Goal: Task Accomplishment & Management: Manage account settings

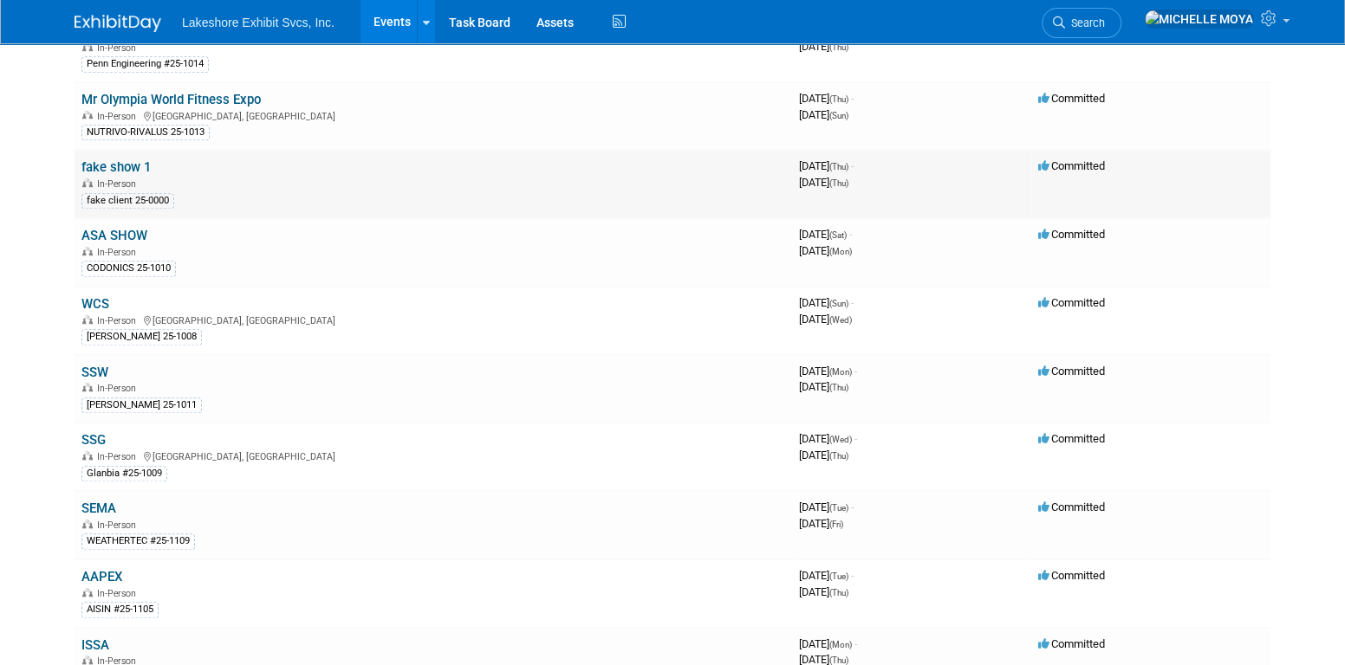
scroll to position [693, 0]
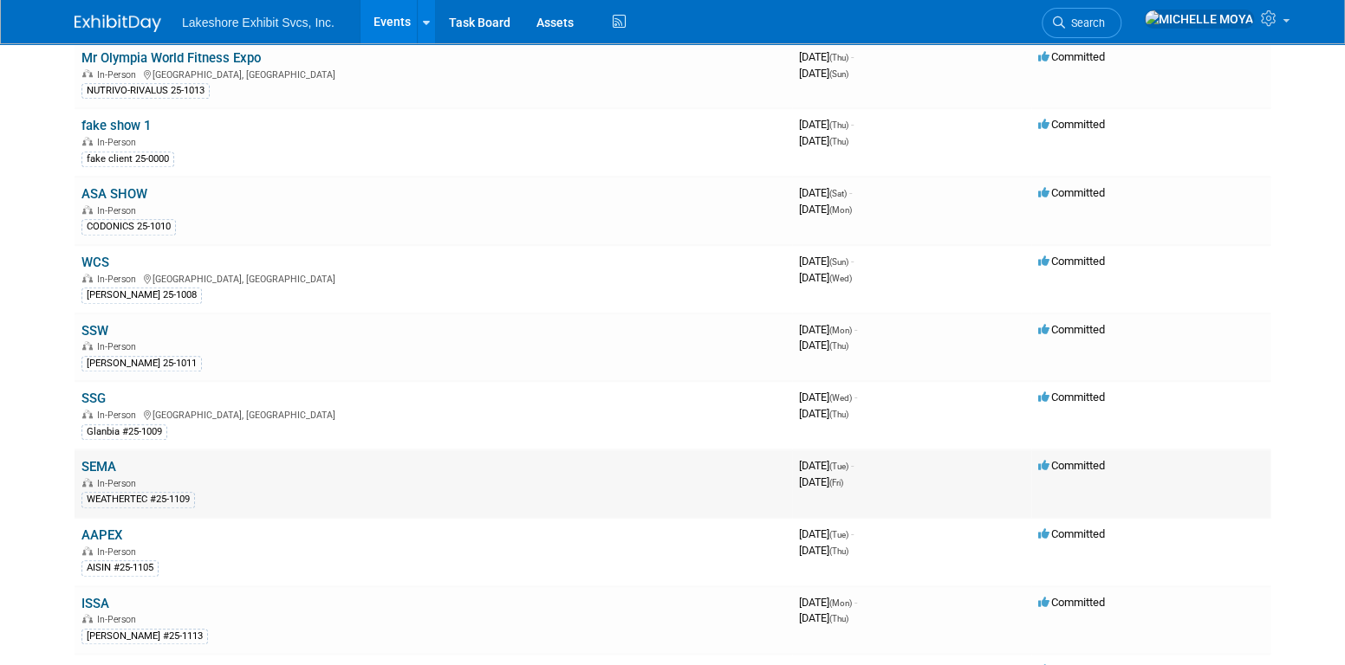
click at [103, 459] on link "SEMA" at bounding box center [98, 467] width 35 height 16
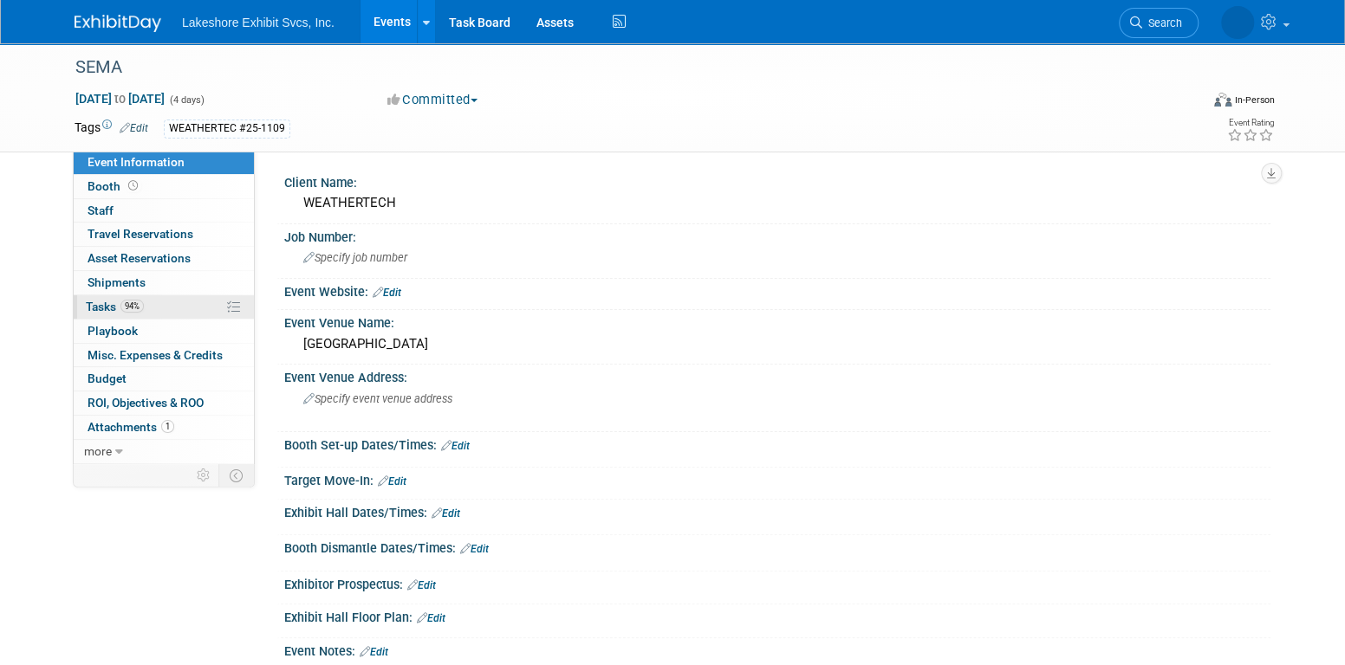
click at [173, 309] on link "94% Tasks 94%" at bounding box center [164, 306] width 180 height 23
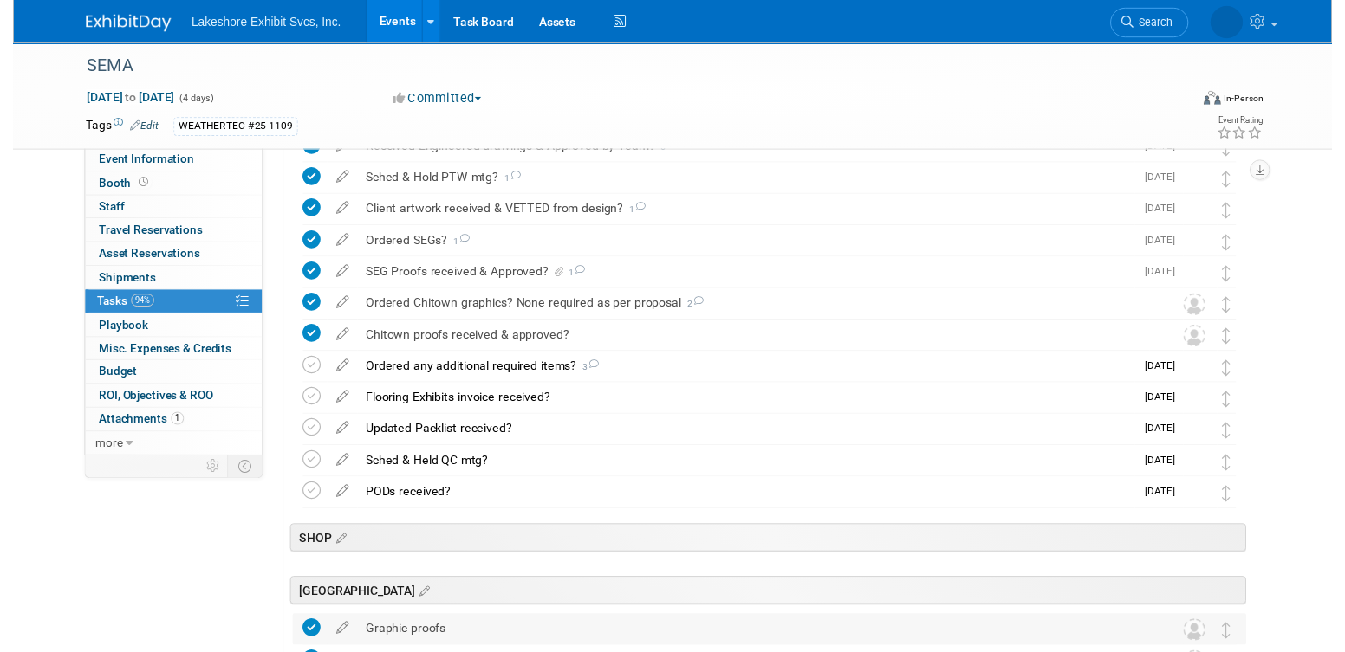
scroll to position [2426, 0]
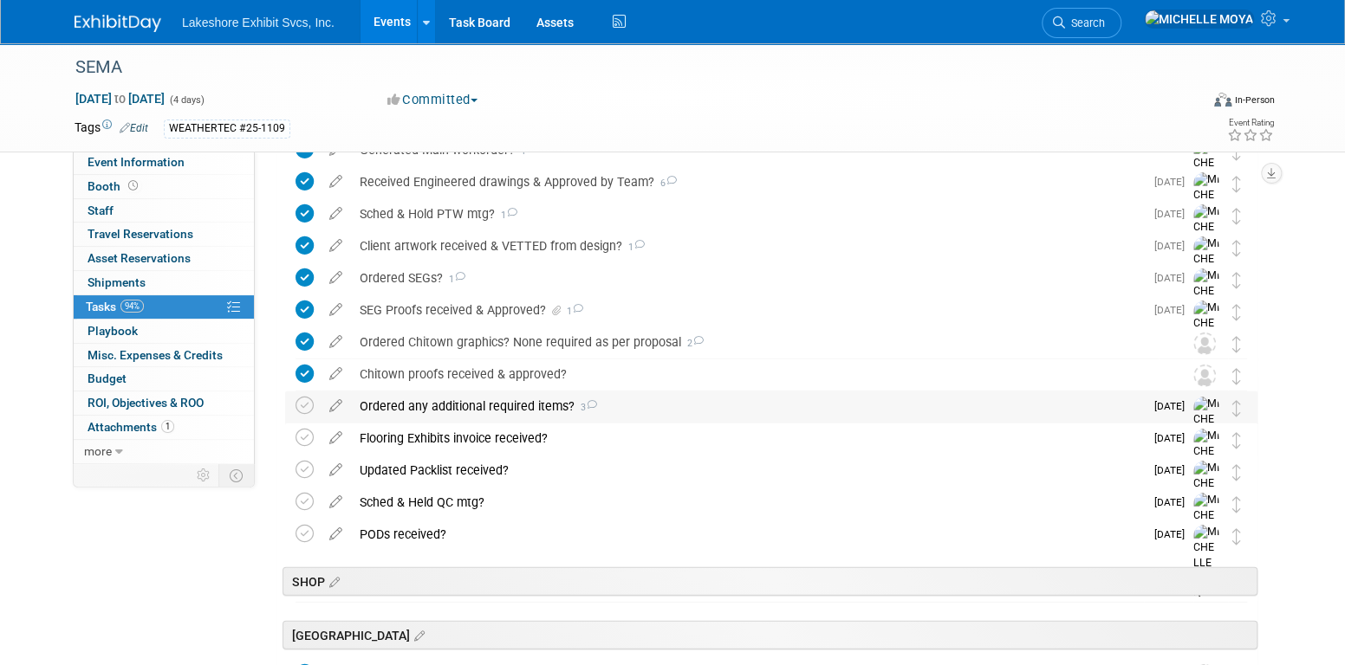
click at [481, 401] on div "Ordered any additional required items? 3" at bounding box center [747, 406] width 793 height 29
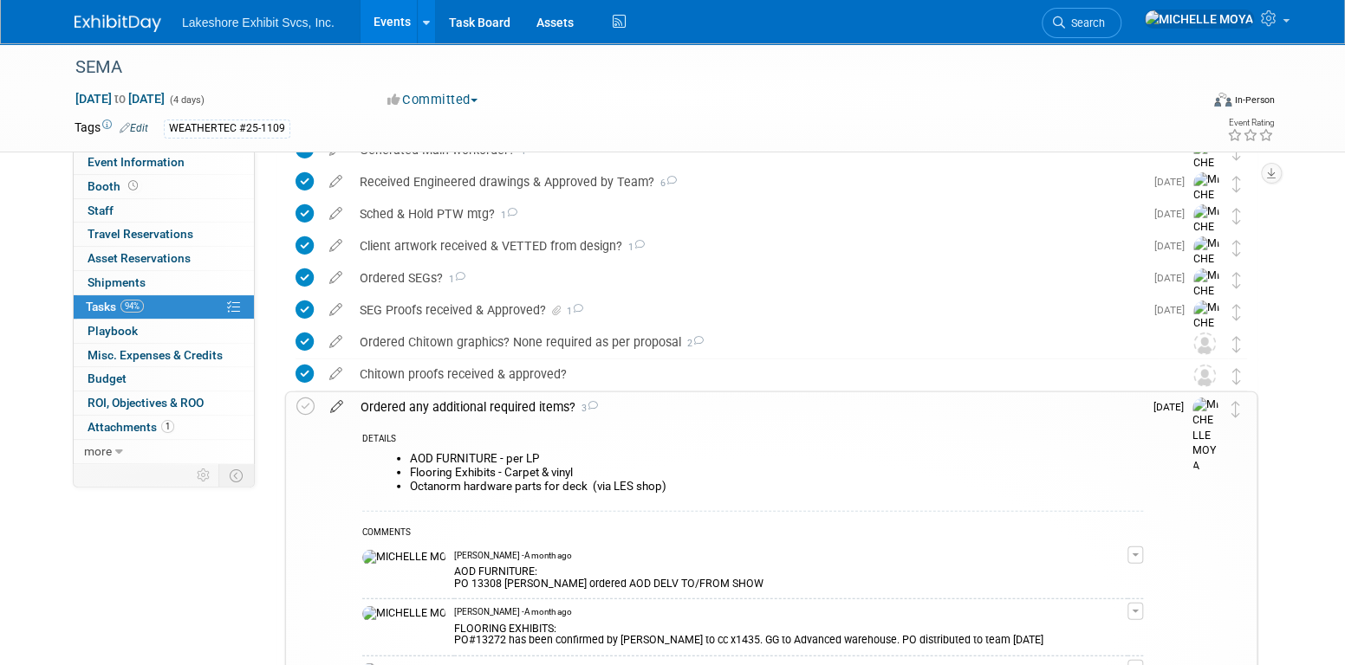
click at [343, 409] on icon at bounding box center [336, 403] width 30 height 22
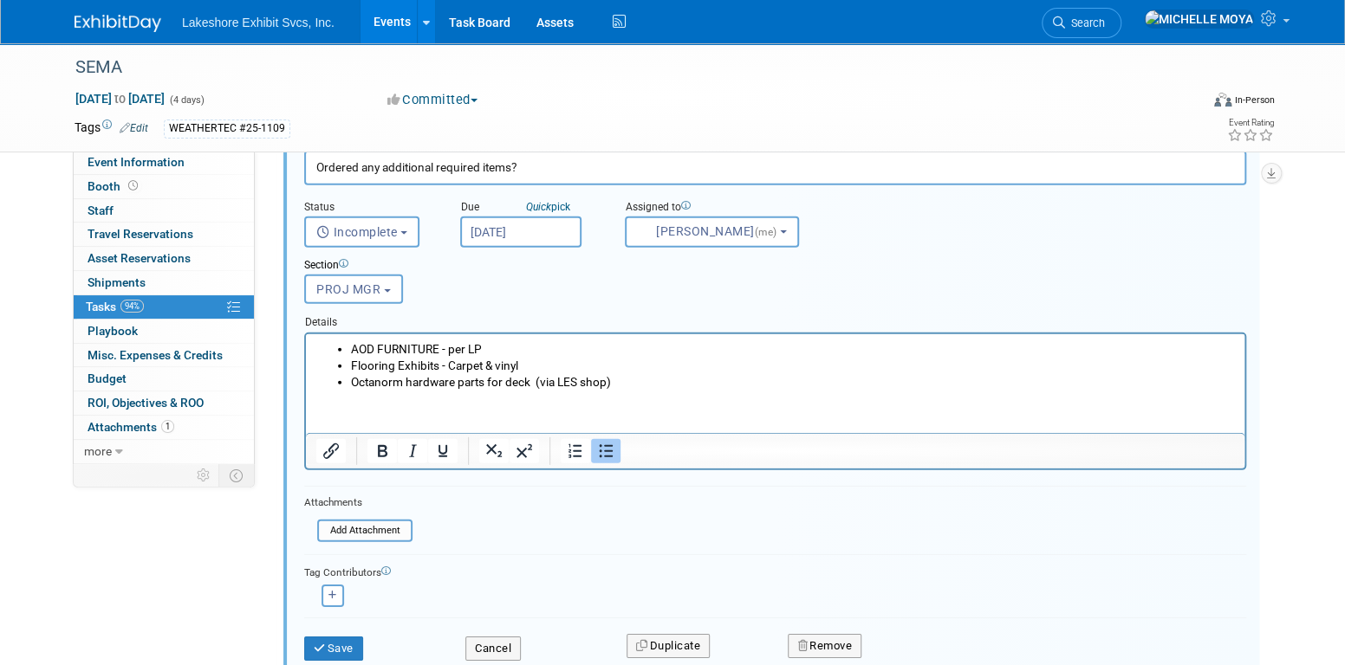
scroll to position [2737, 0]
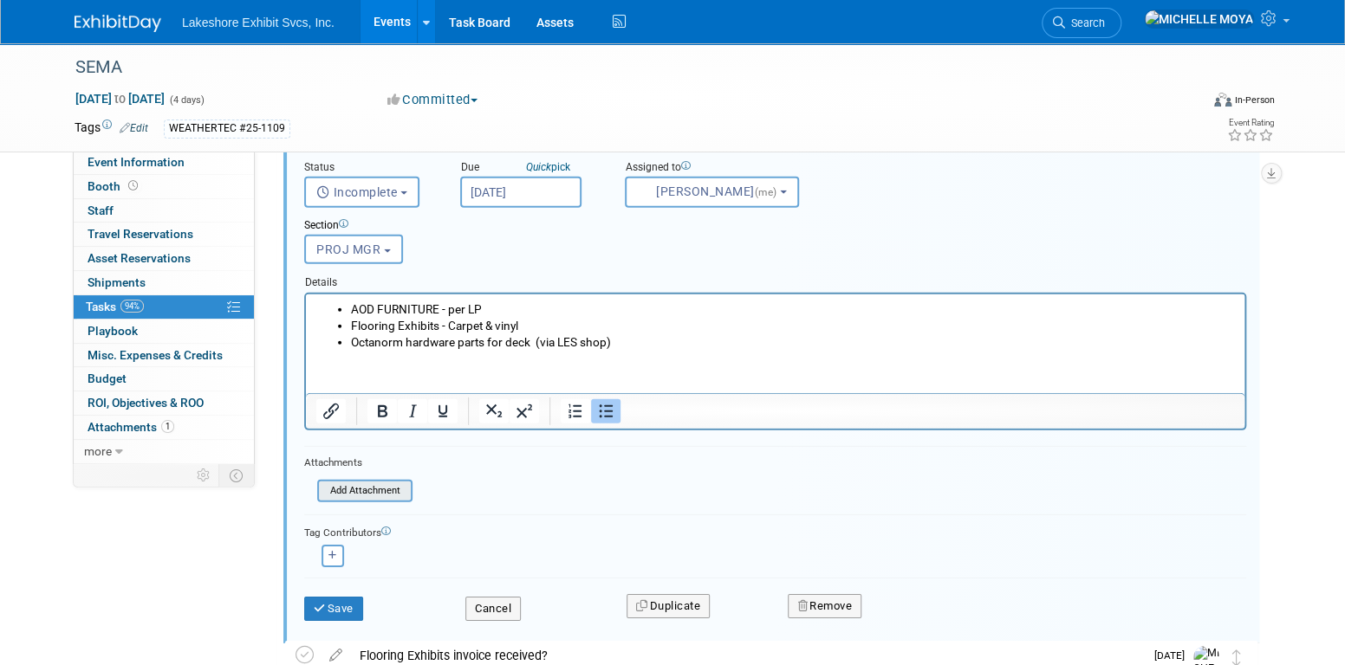
click at [382, 487] on input "file" at bounding box center [322, 491] width 177 height 19
click at [370, 484] on input "file" at bounding box center [322, 491] width 177 height 19
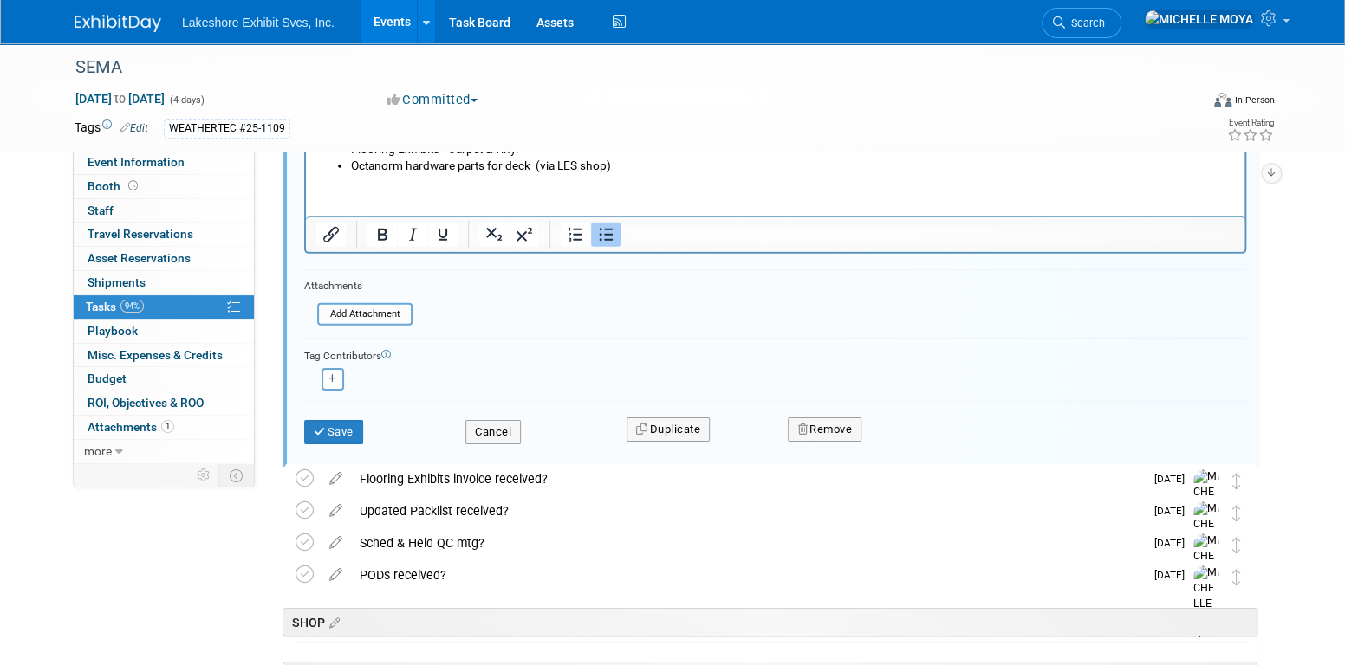
scroll to position [2910, 0]
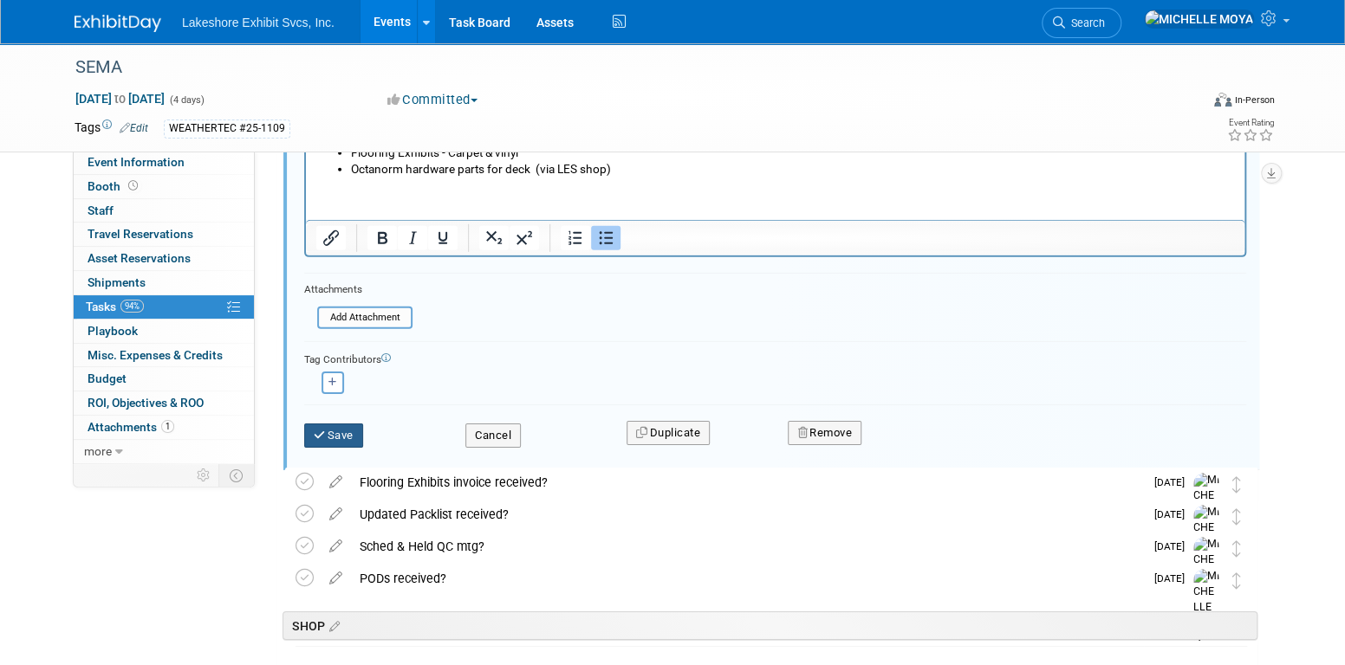
click at [345, 425] on button "Save" at bounding box center [333, 436] width 59 height 24
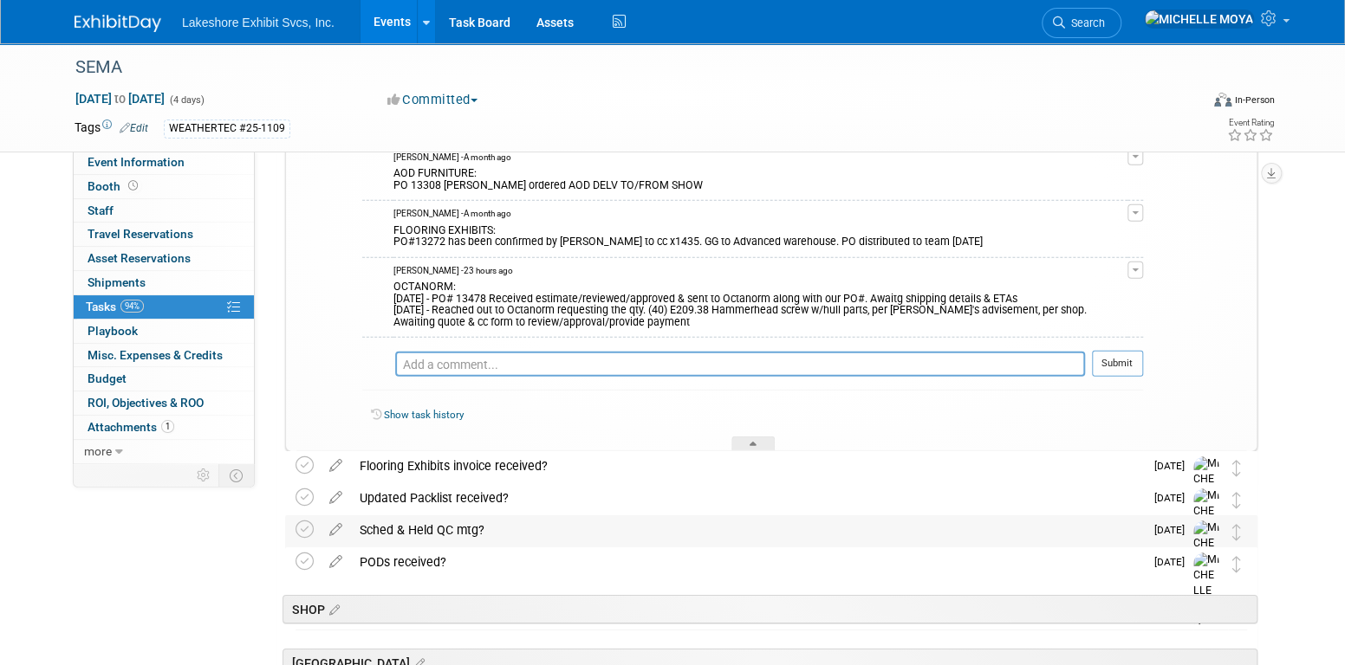
scroll to position [2737, 0]
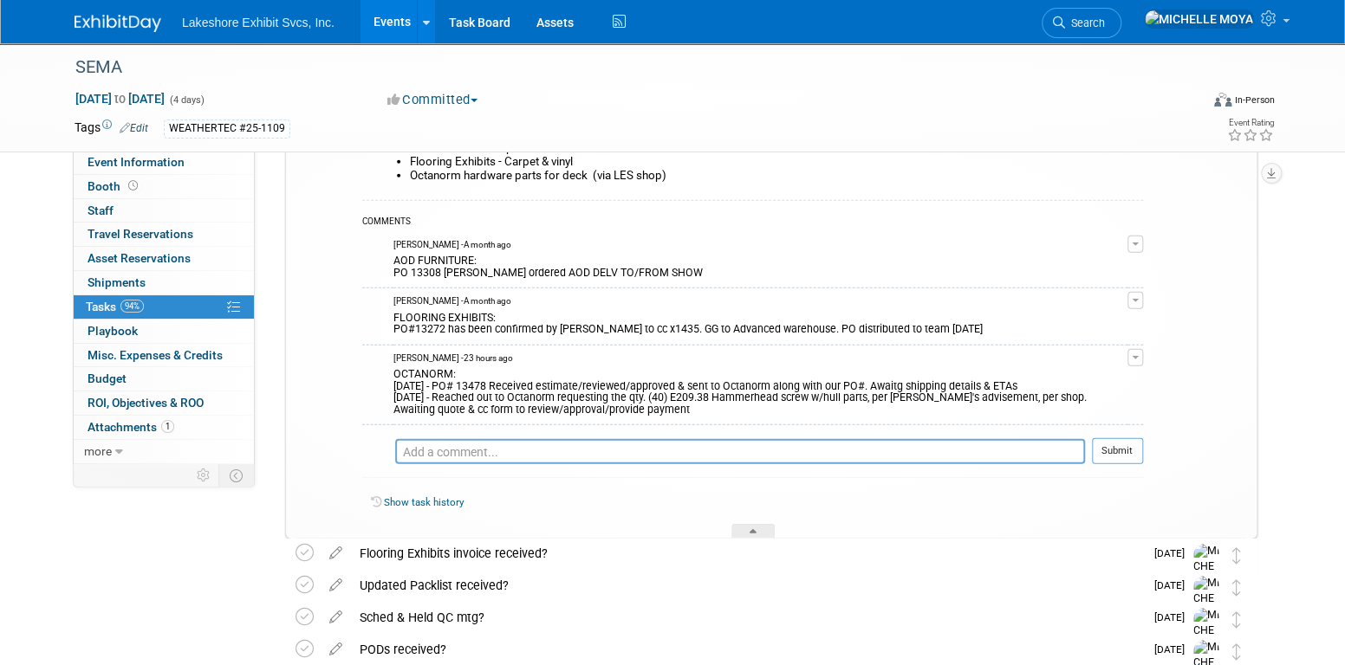
click at [1134, 358] on button "button" at bounding box center [1135, 357] width 16 height 17
click at [1094, 374] on link "Edit Comment" at bounding box center [1073, 383] width 137 height 24
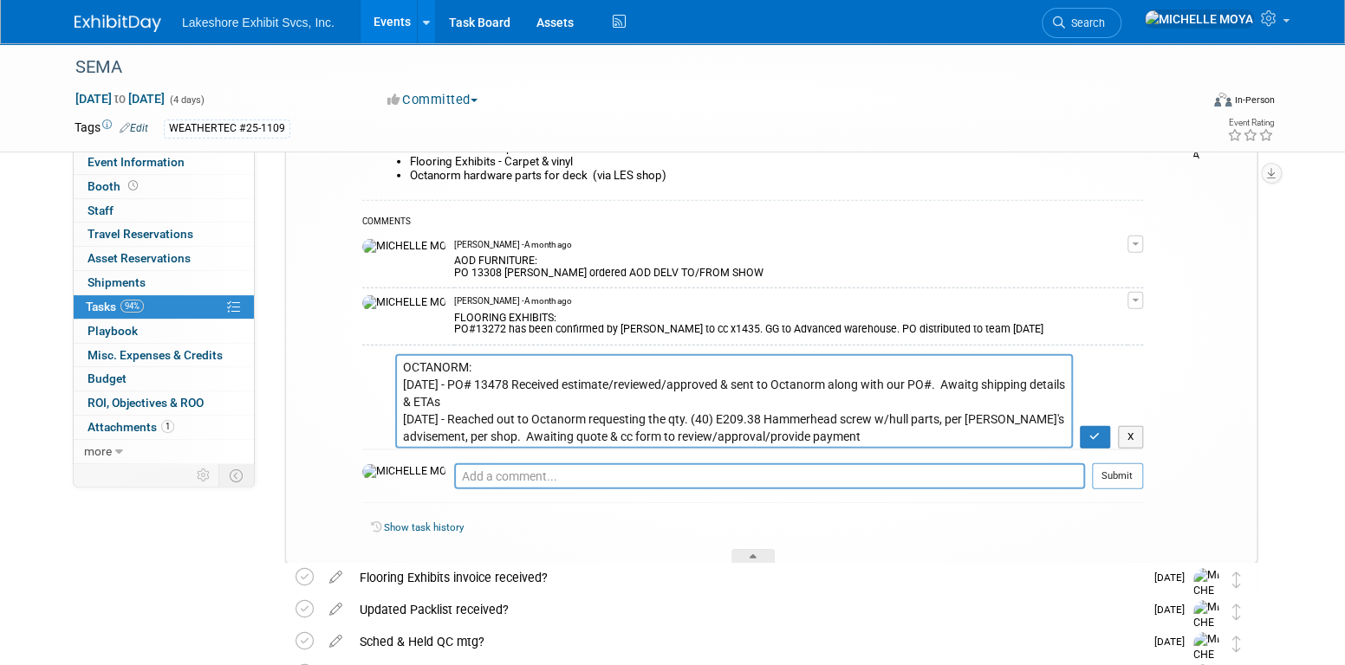
click at [399, 377] on textarea "OCTANORM: 9.10.25 - PO# 13478 Received estimate/reviewed/approved & sent to Oct…" at bounding box center [734, 401] width 678 height 94
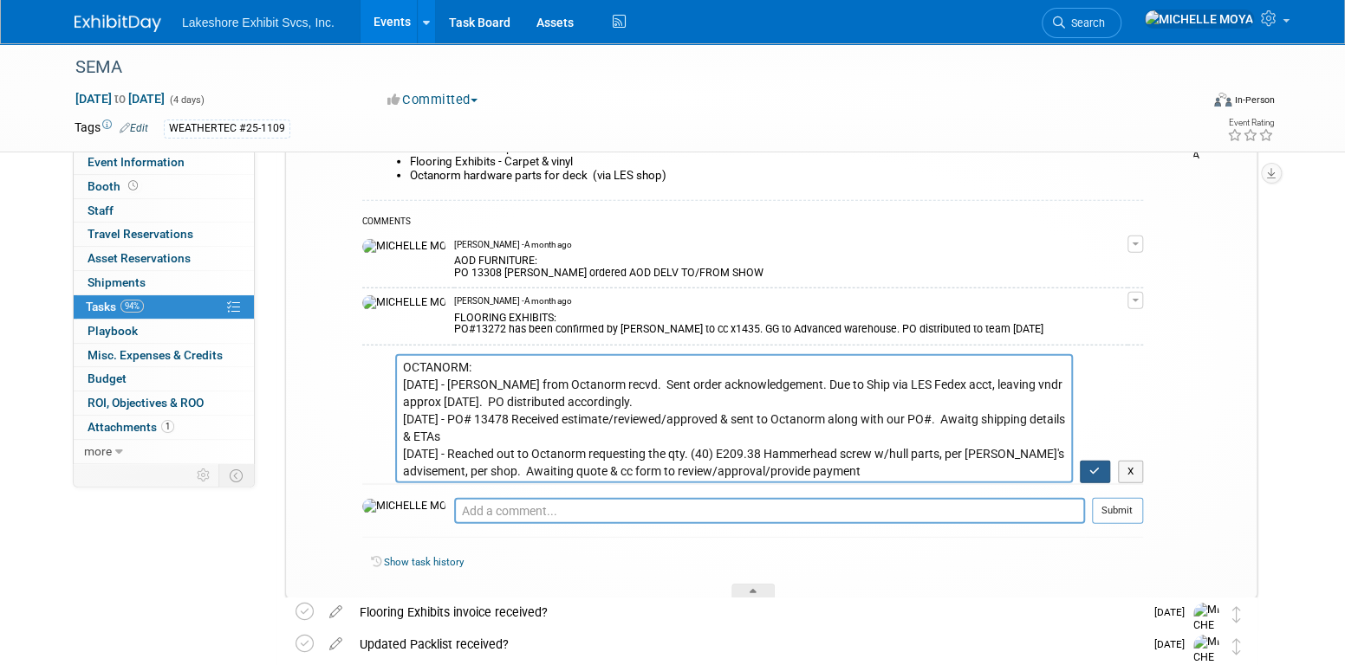
type textarea "OCTANORM: 9.10.25 - Mary from Octanorm recvd. Sent order acknowledgement. Due t…"
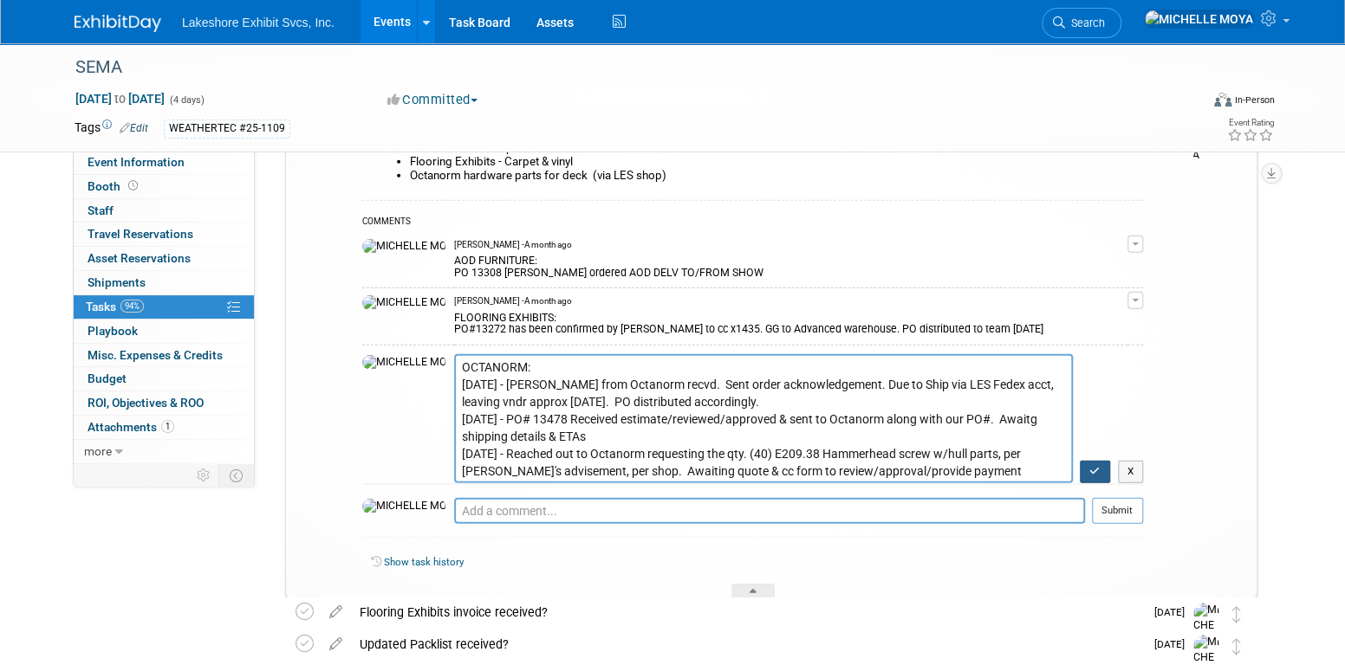
click at [1087, 470] on button "button" at bounding box center [1095, 472] width 30 height 23
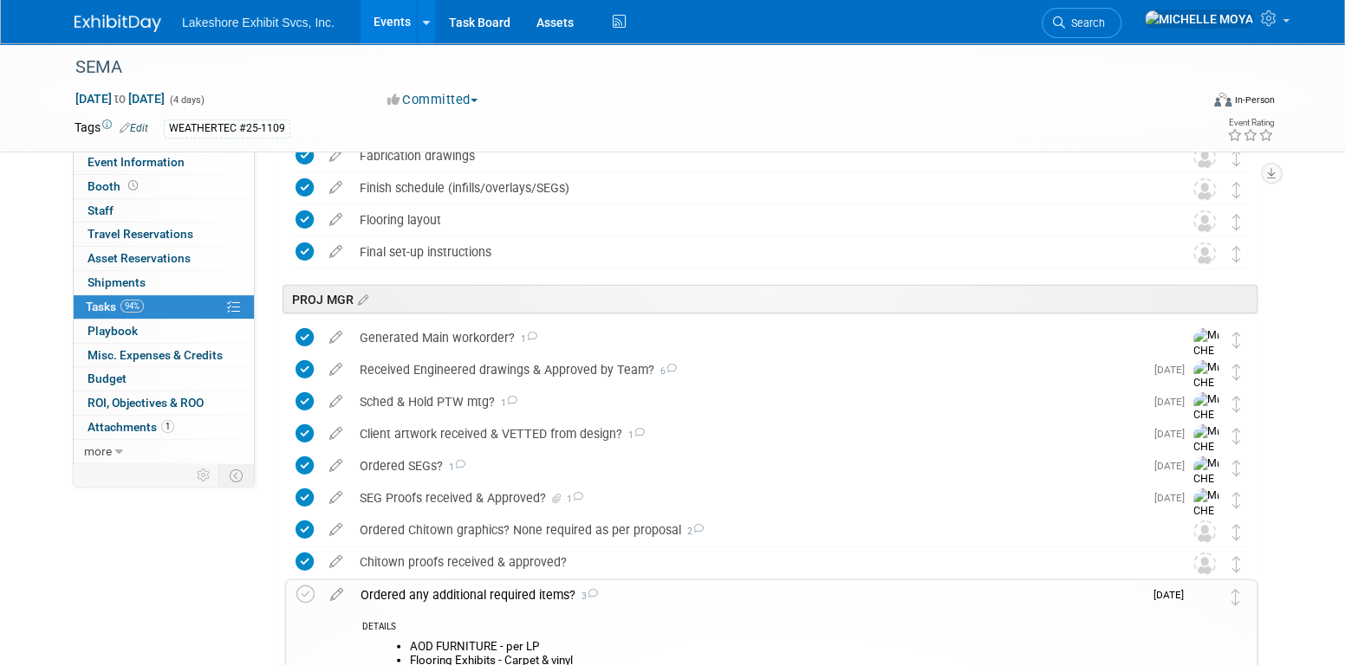
scroll to position [2564, 0]
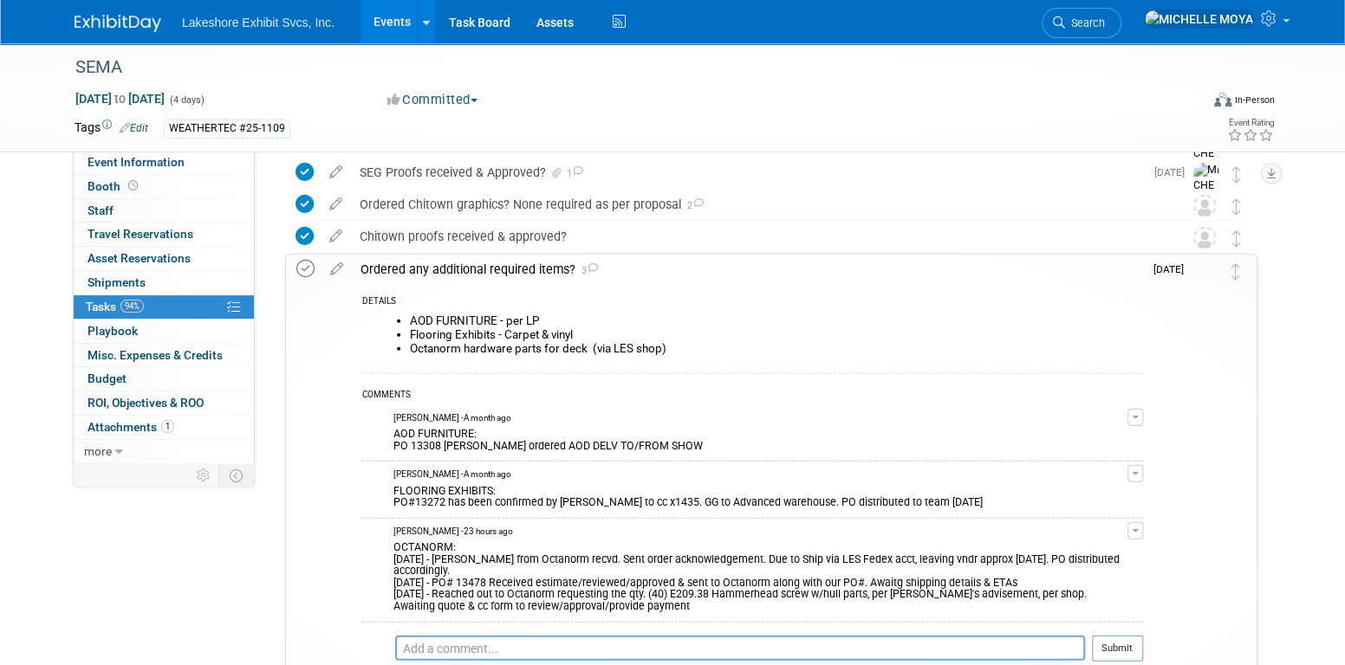
click at [312, 266] on icon at bounding box center [305, 269] width 18 height 18
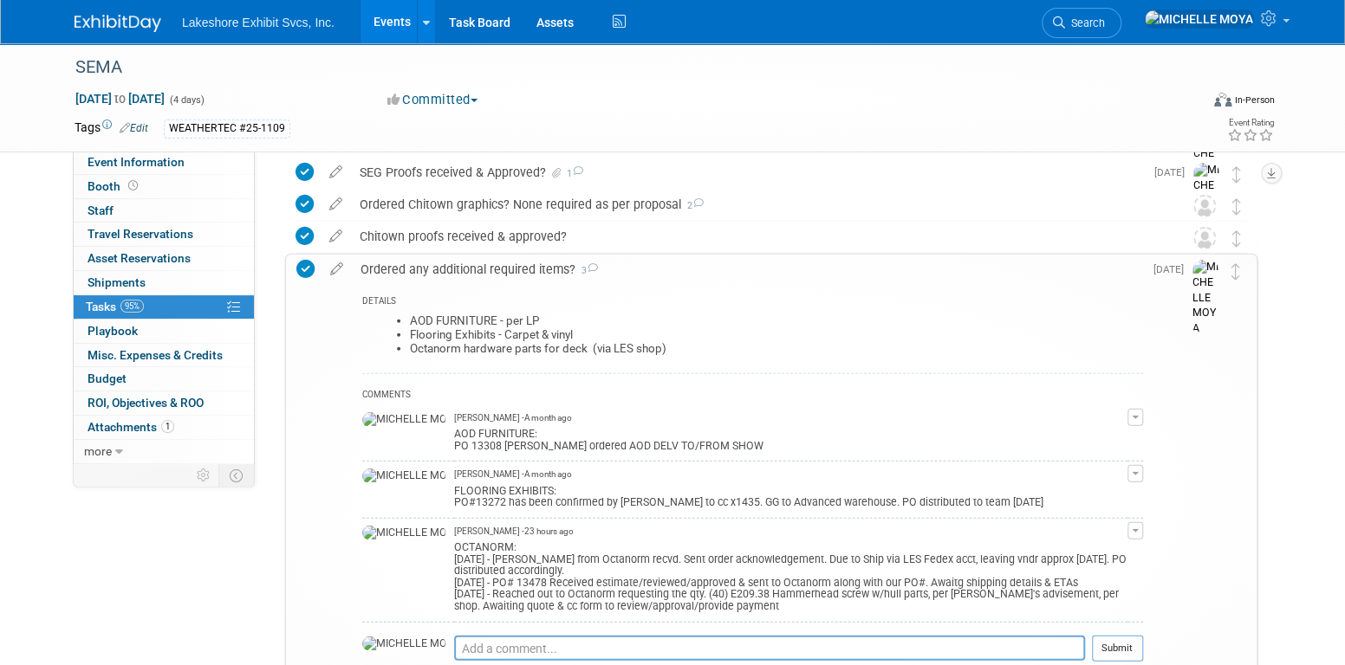
click at [522, 265] on div "Ordered any additional required items? 3" at bounding box center [747, 269] width 791 height 29
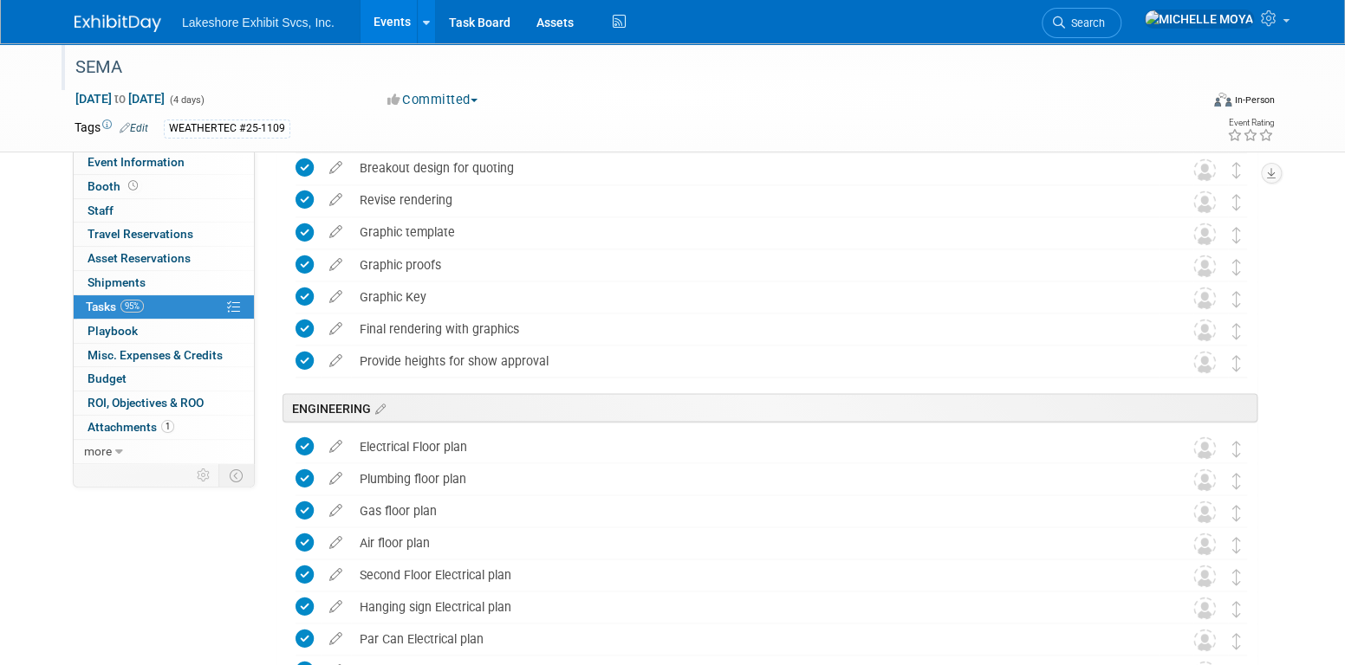
scroll to position [1437, 0]
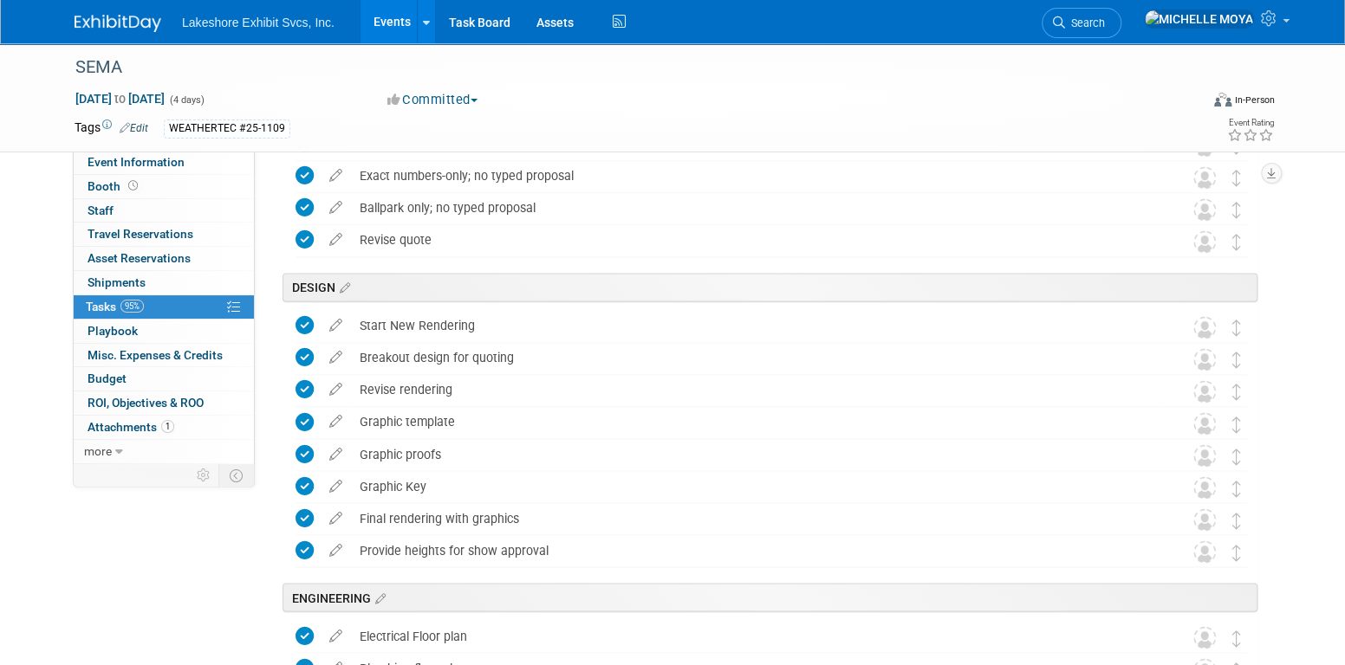
click at [394, 16] on link "Events" at bounding box center [391, 21] width 63 height 43
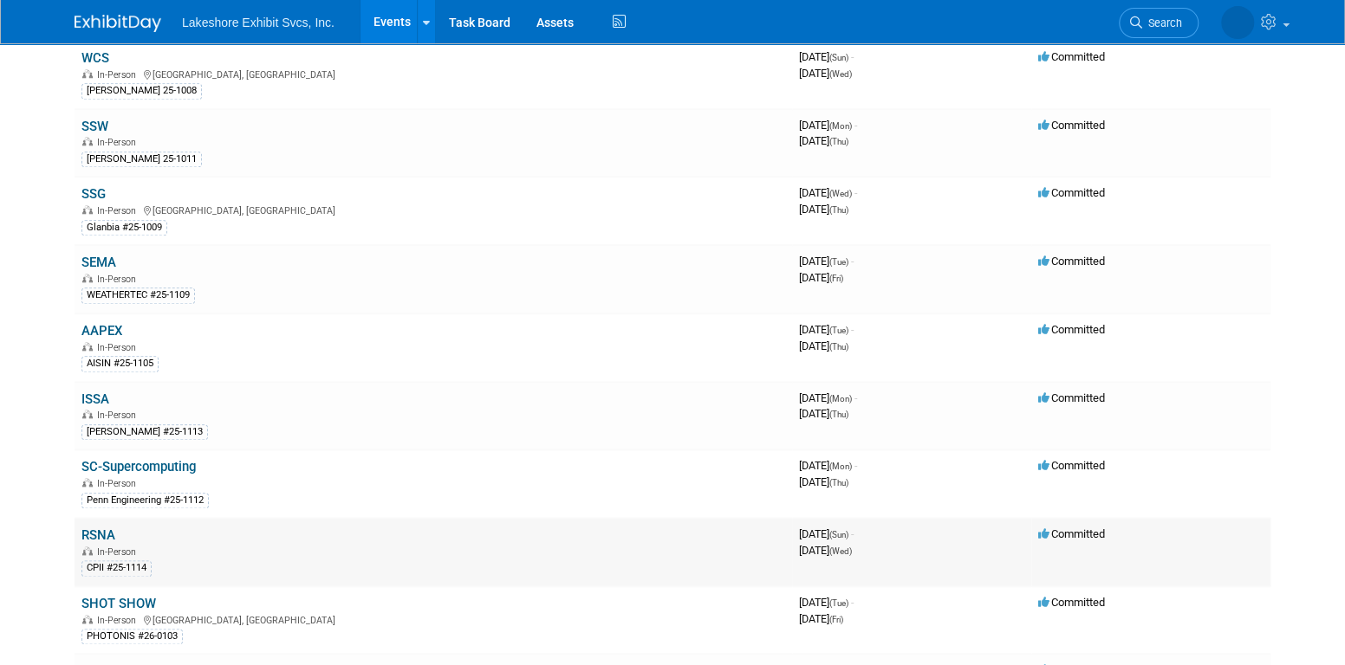
scroll to position [1126, 0]
